Goal: Task Accomplishment & Management: Use online tool/utility

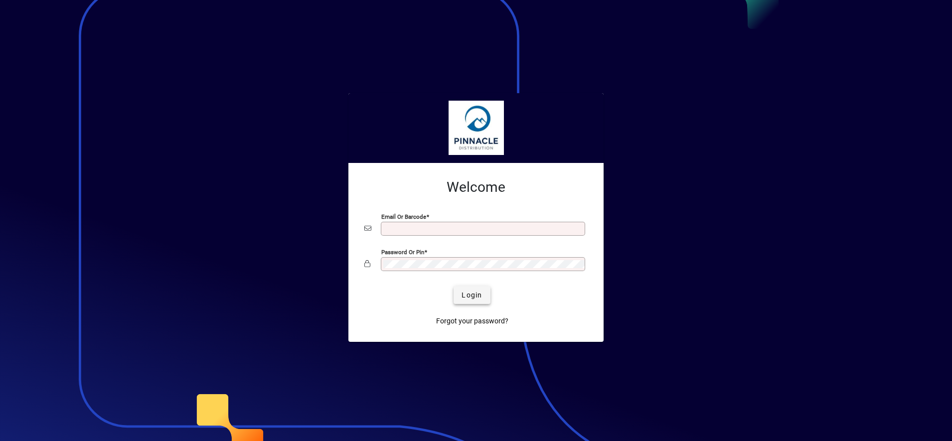
type input "**********"
click at [474, 295] on span "Login" at bounding box center [472, 295] width 20 height 10
